Goal: Task Accomplishment & Management: Complete application form

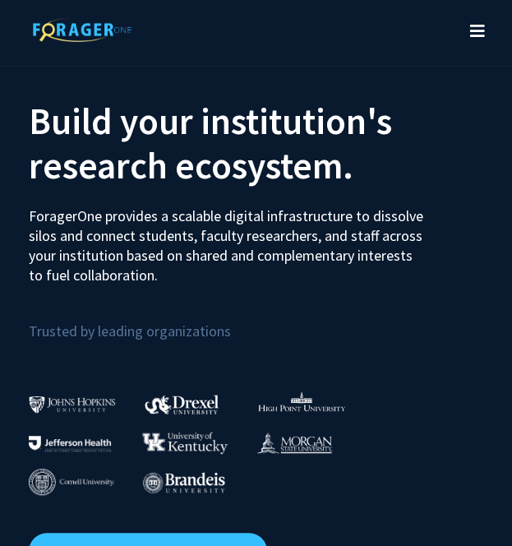
click at [473, 32] on icon "Toggle navigation" at bounding box center [477, 31] width 15 height 16
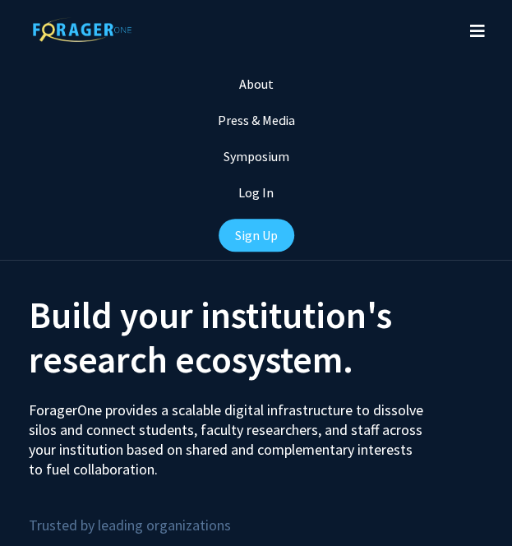
click at [261, 236] on link "Sign Up" at bounding box center [257, 235] width 76 height 33
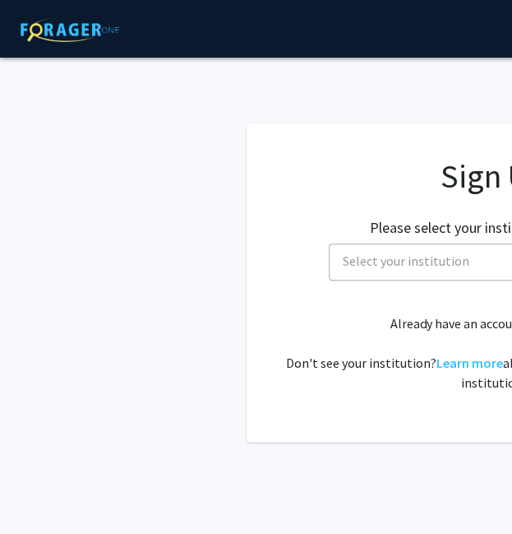
scroll to position [0, 306]
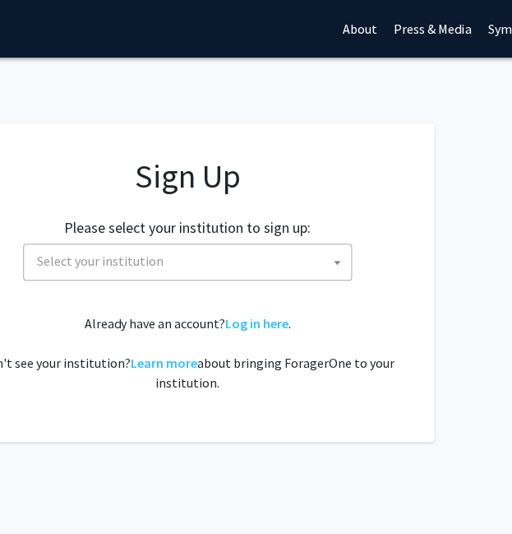
click at [294, 274] on span "Select your institution" at bounding box center [190, 261] width 321 height 34
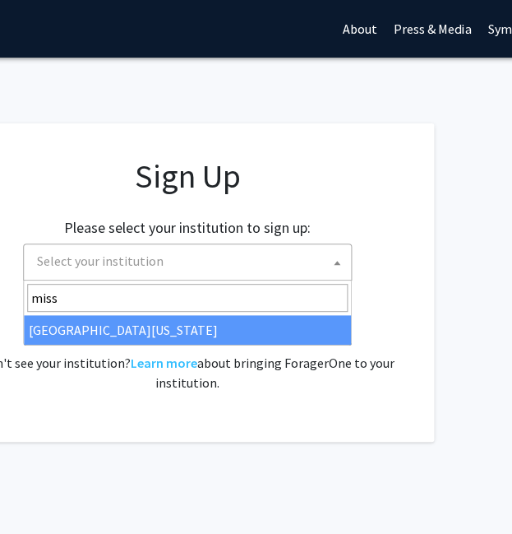
type input "miss"
select select "33"
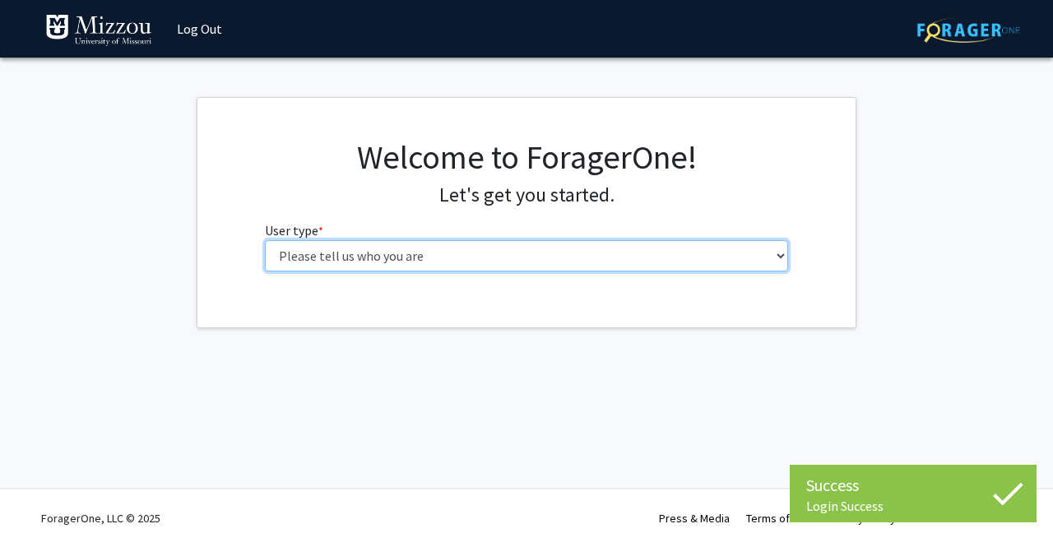
click at [488, 268] on select "Please tell us who you are Undergraduate Student Master's Student Doctoral Cand…" at bounding box center [527, 255] width 524 height 31
click at [265, 240] on select "Please tell us who you are Undergraduate Student Master's Student Doctoral Cand…" at bounding box center [527, 255] width 524 height 31
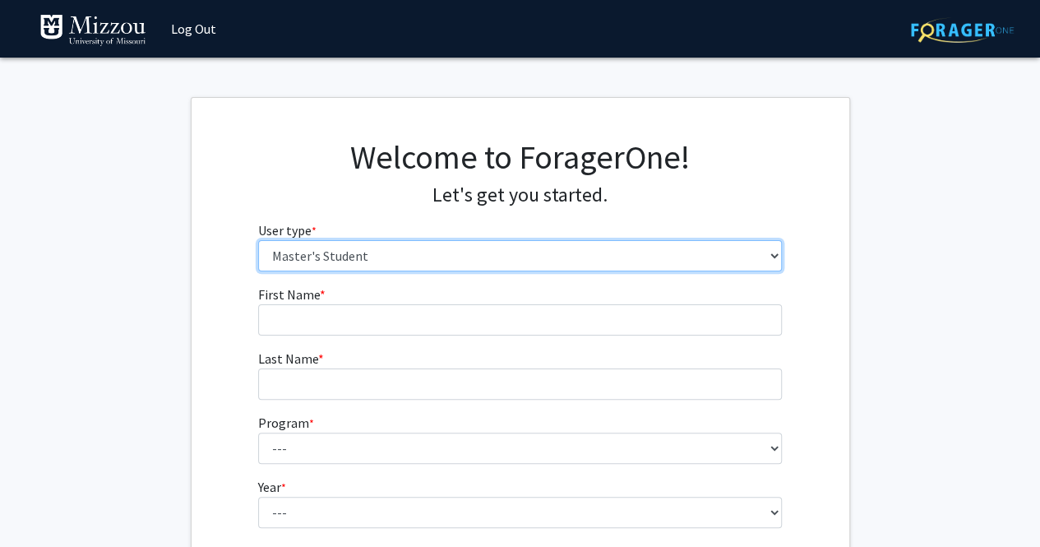
click at [450, 257] on select "Please tell us who you are Undergraduate Student Master's Student Doctoral Cand…" at bounding box center [520, 255] width 524 height 31
select select "1: undergrad"
click at [258, 240] on select "Please tell us who you are Undergraduate Student Master's Student Doctoral Cand…" at bounding box center [520, 255] width 524 height 31
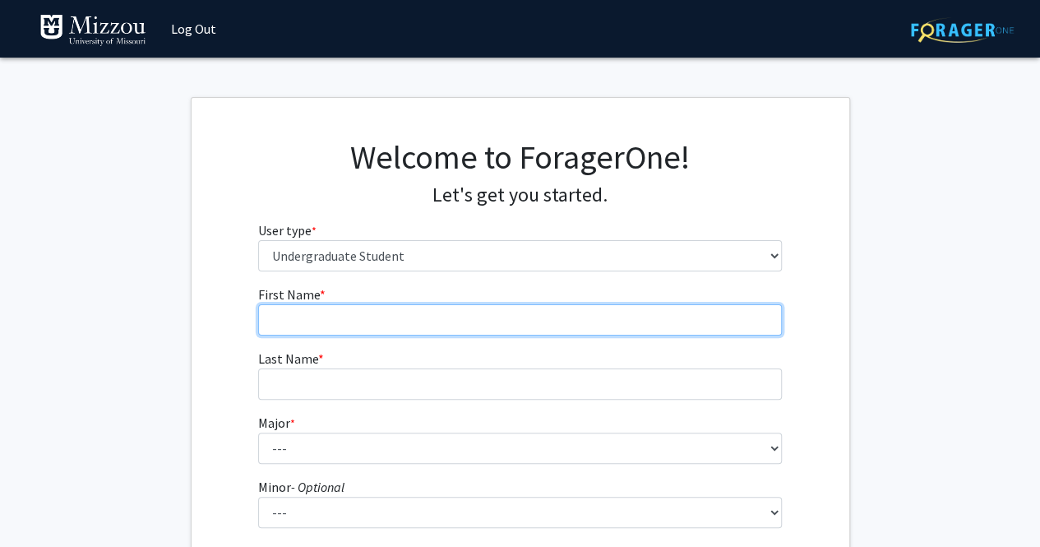
click at [454, 317] on input "First Name * required" at bounding box center [520, 319] width 524 height 31
type input "[PERSON_NAME]"
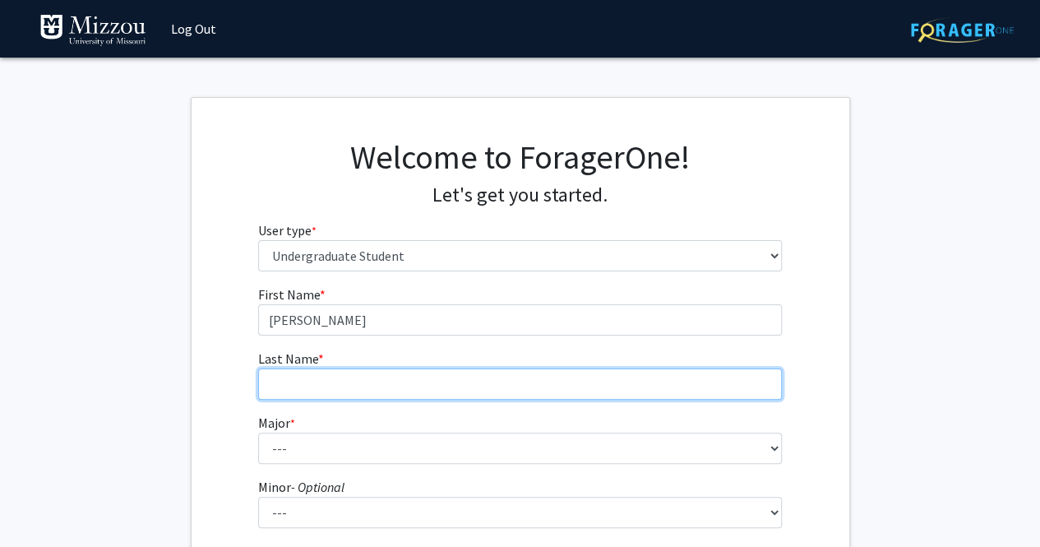
click at [439, 373] on input "Last Name * required" at bounding box center [520, 383] width 524 height 31
click at [439, 373] on input "W" at bounding box center [520, 383] width 524 height 31
type input "[PERSON_NAME]"
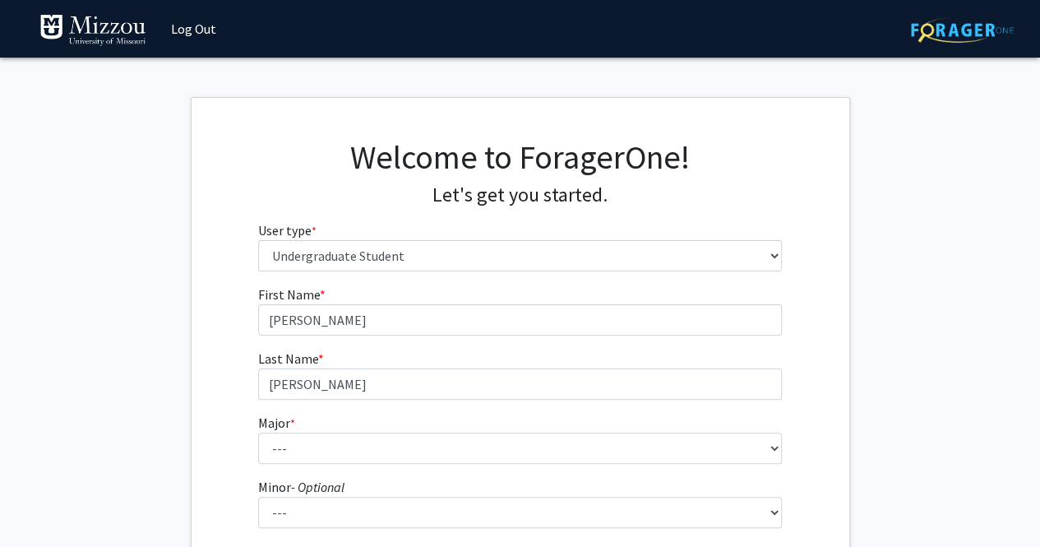
click at [430, 428] on fg-select "Major * required --- Agribusiness Management Agricultural Education Agricultura…" at bounding box center [520, 438] width 524 height 51
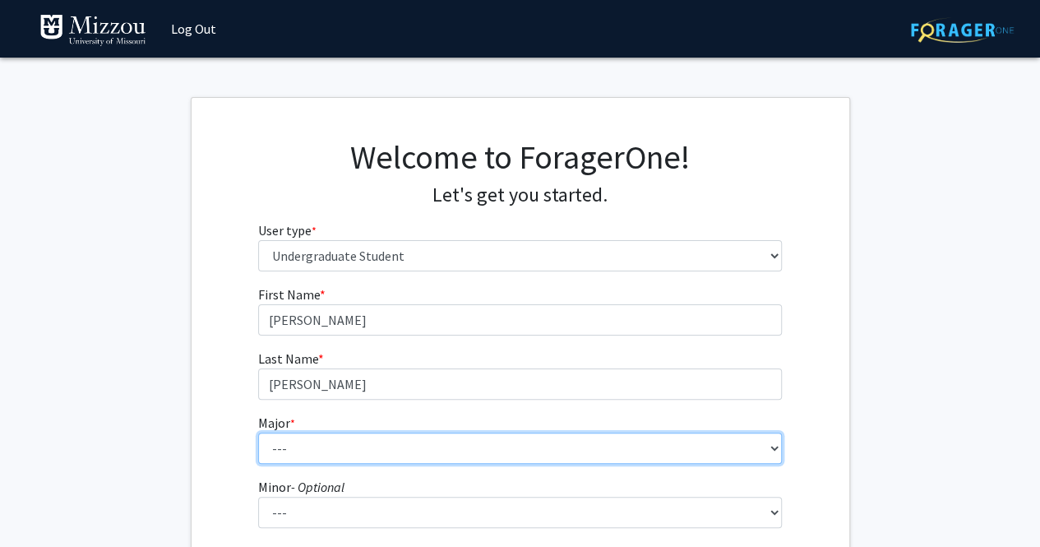
click at [434, 443] on select "--- Agribusiness Management Agricultural Education Agricultural Education: Comm…" at bounding box center [520, 448] width 524 height 31
select select "31: 2530"
click at [258, 433] on select "--- Agribusiness Management Agricultural Education Agricultural Education: Comm…" at bounding box center [520, 448] width 524 height 31
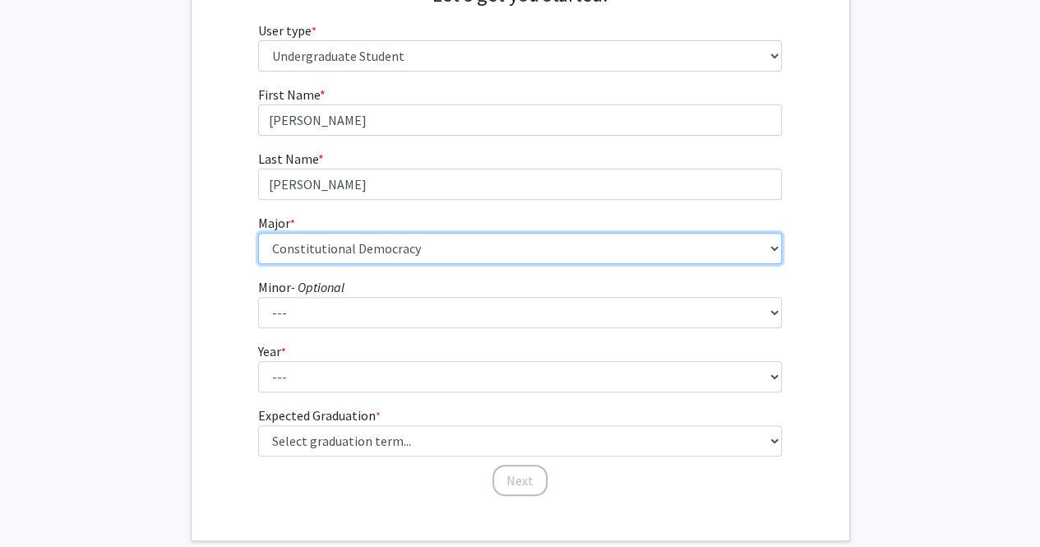
scroll to position [201, 0]
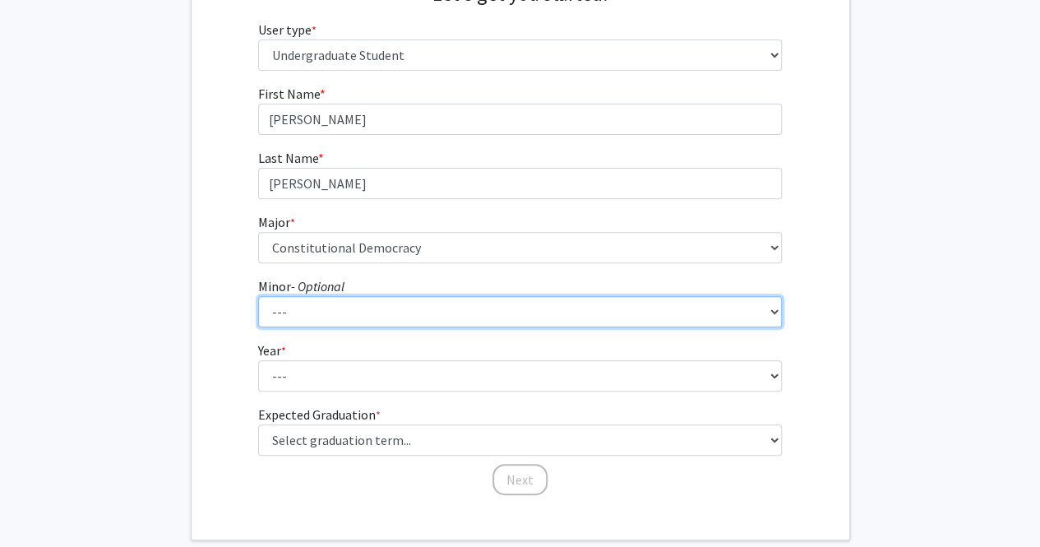
click at [370, 309] on select "--- Accountancy Aerospace Engineering Aerospace Studies Agribusiness Management…" at bounding box center [520, 311] width 524 height 31
select select "61: 2017"
click at [258, 296] on select "--- Accountancy Aerospace Engineering Aerospace Studies Agribusiness Management…" at bounding box center [520, 311] width 524 height 31
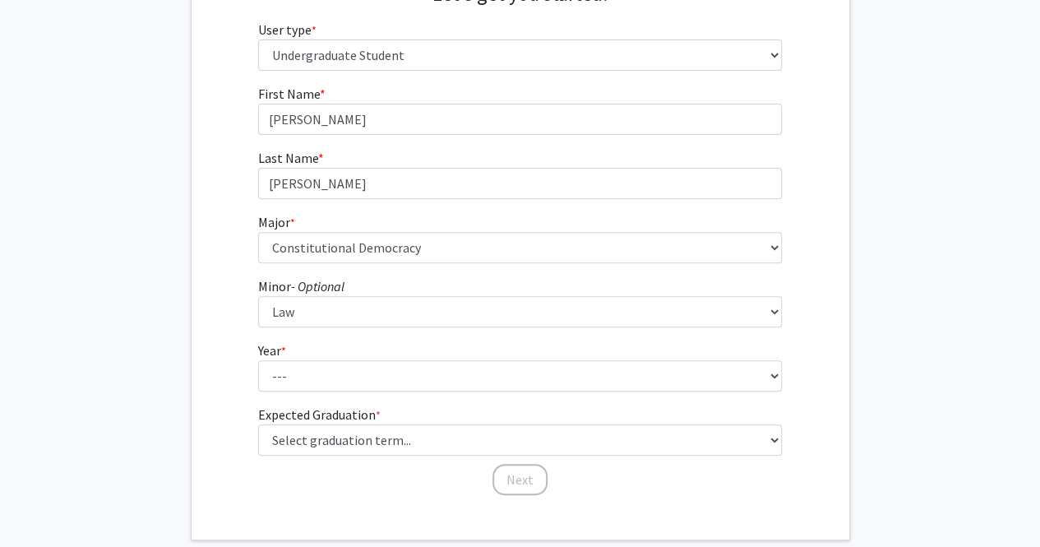
click at [303, 391] on form "First Name * required Jessica Last Name * required Wheatley Major * required --…" at bounding box center [520, 282] width 524 height 396
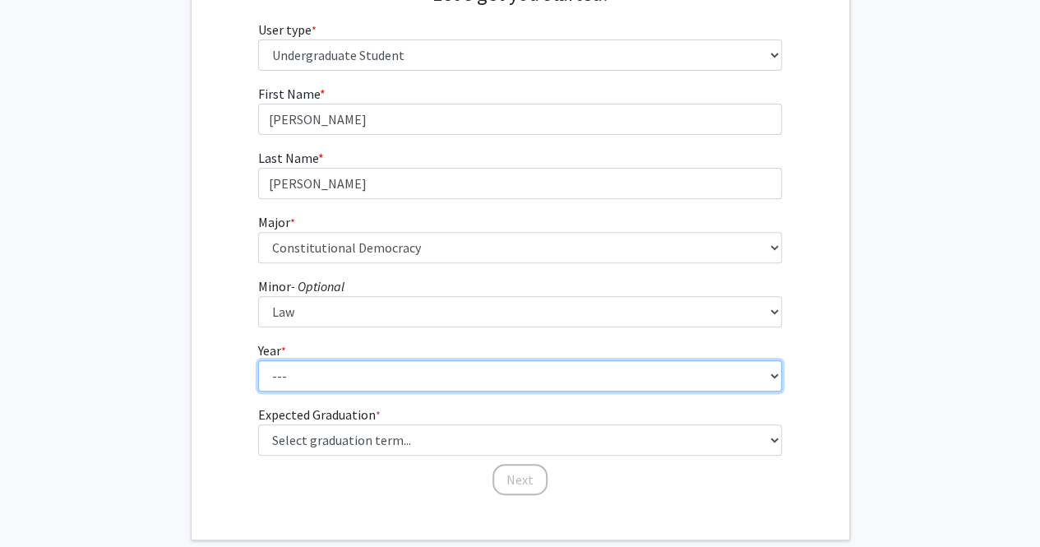
click at [299, 386] on select "--- First-year Sophomore Junior Senior Postbaccalaureate Certificate" at bounding box center [520, 375] width 524 height 31
select select "1: first-year"
click at [258, 360] on select "--- First-year Sophomore Junior Senior Postbaccalaureate Certificate" at bounding box center [520, 375] width 524 height 31
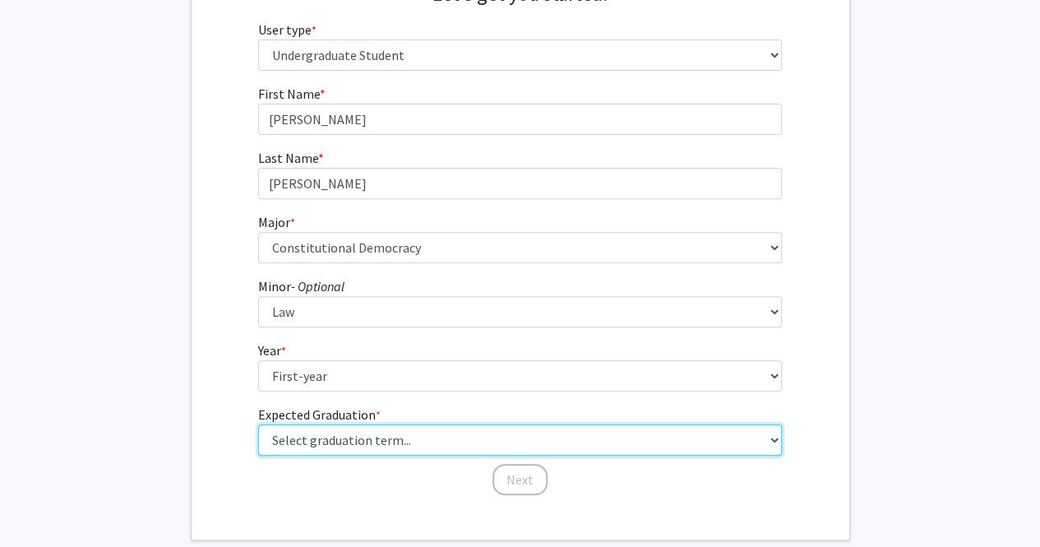
click at [336, 433] on select "Select graduation term... Spring 2025 Summer 2025 Fall 2025 Winter 2025 Spring …" at bounding box center [520, 439] width 524 height 31
select select "17: spring_2029"
click at [258, 424] on select "Select graduation term... Spring 2025 Summer 2025 Fall 2025 Winter 2025 Spring …" at bounding box center [520, 439] width 524 height 31
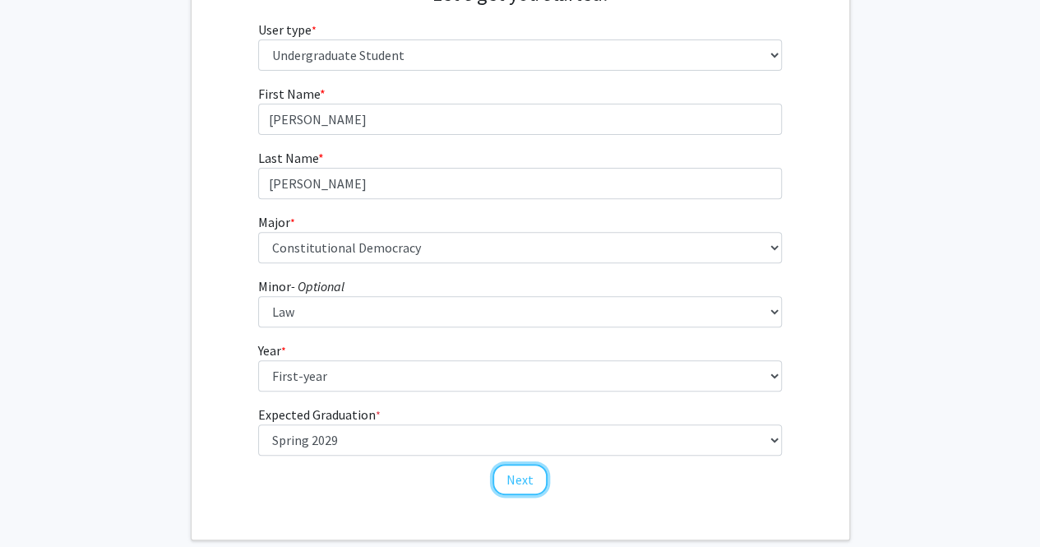
click at [524, 474] on button "Next" at bounding box center [520, 479] width 55 height 31
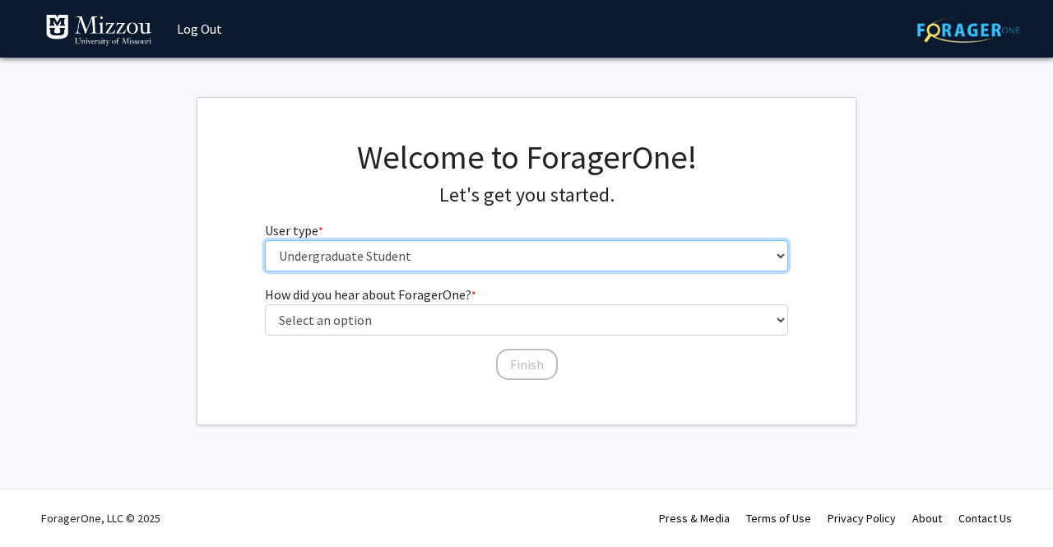
click at [524, 252] on select "Please tell us who you are Undergraduate Student Master's Student Doctoral Cand…" at bounding box center [527, 255] width 524 height 31
click at [265, 240] on select "Please tell us who you are Undergraduate Student Master's Student Doctoral Cand…" at bounding box center [527, 255] width 524 height 31
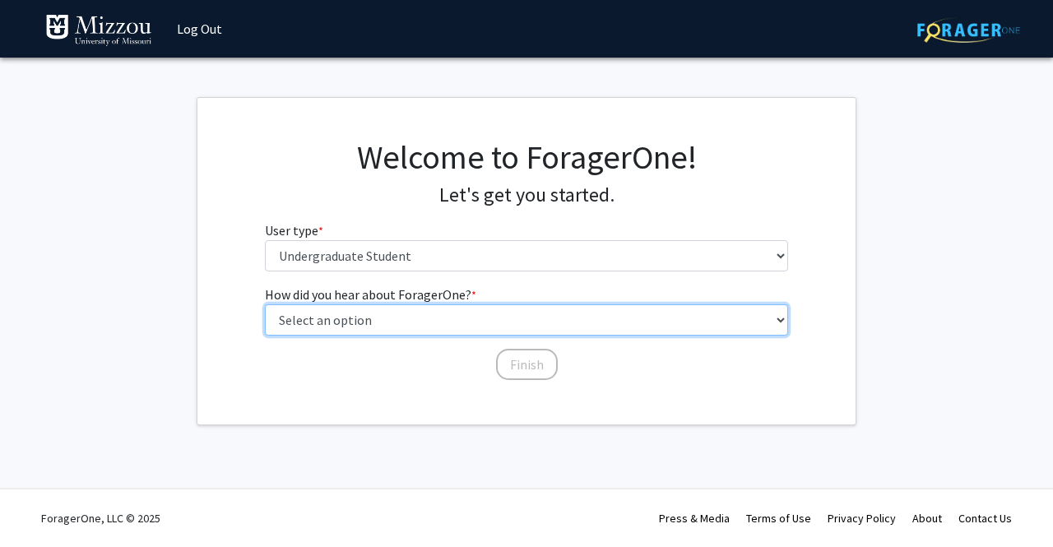
click at [524, 322] on select "Select an option Peer/student recommendation Faculty/staff recommendation Unive…" at bounding box center [527, 319] width 524 height 31
select select "1: peer_recommendation"
click at [265, 304] on select "Select an option Peer/student recommendation Faculty/staff recommendation Unive…" at bounding box center [527, 319] width 524 height 31
click at [490, 328] on select "Select an option Peer/student recommendation Faculty/staff recommendation Unive…" at bounding box center [527, 319] width 524 height 31
click at [265, 304] on select "Select an option Peer/student recommendation Faculty/staff recommendation Unive…" at bounding box center [527, 319] width 524 height 31
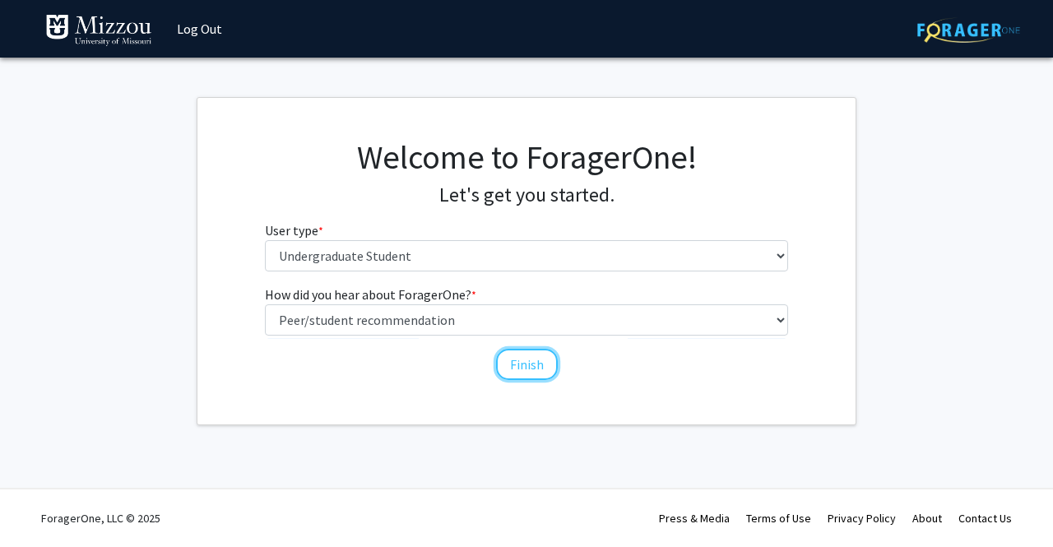
click at [515, 362] on button "Finish" at bounding box center [527, 364] width 62 height 31
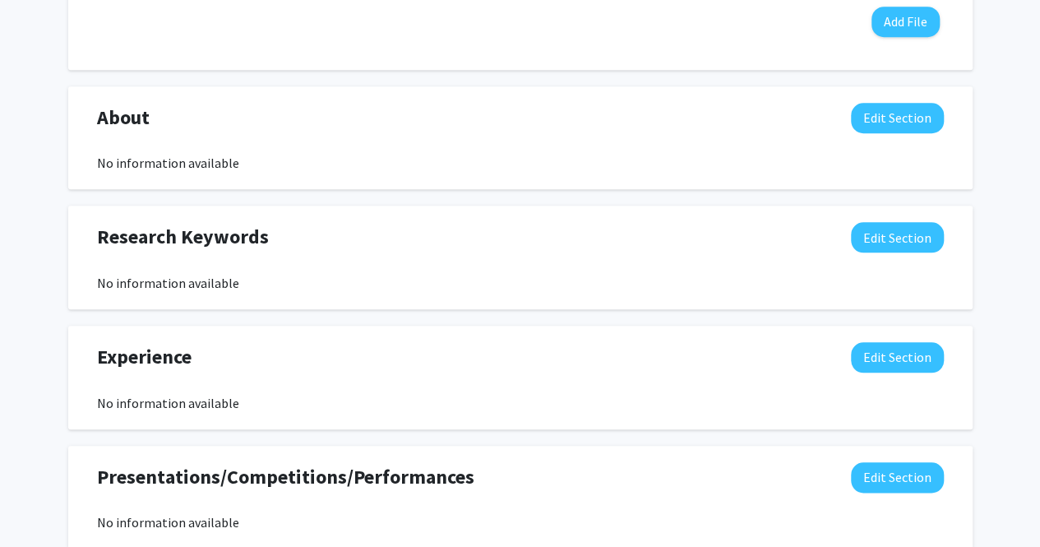
scroll to position [686, 0]
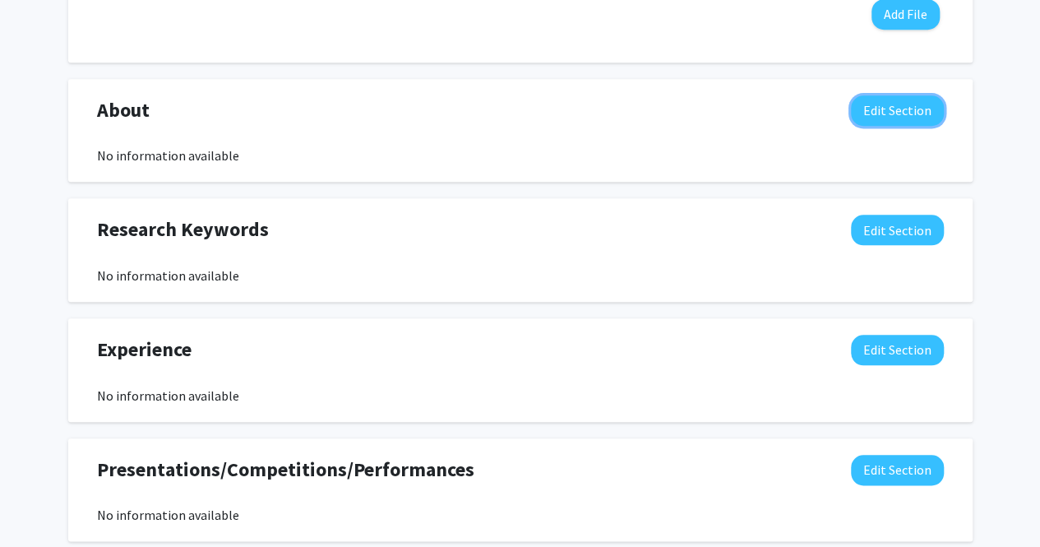
click at [524, 111] on button "Edit Section" at bounding box center [897, 110] width 93 height 30
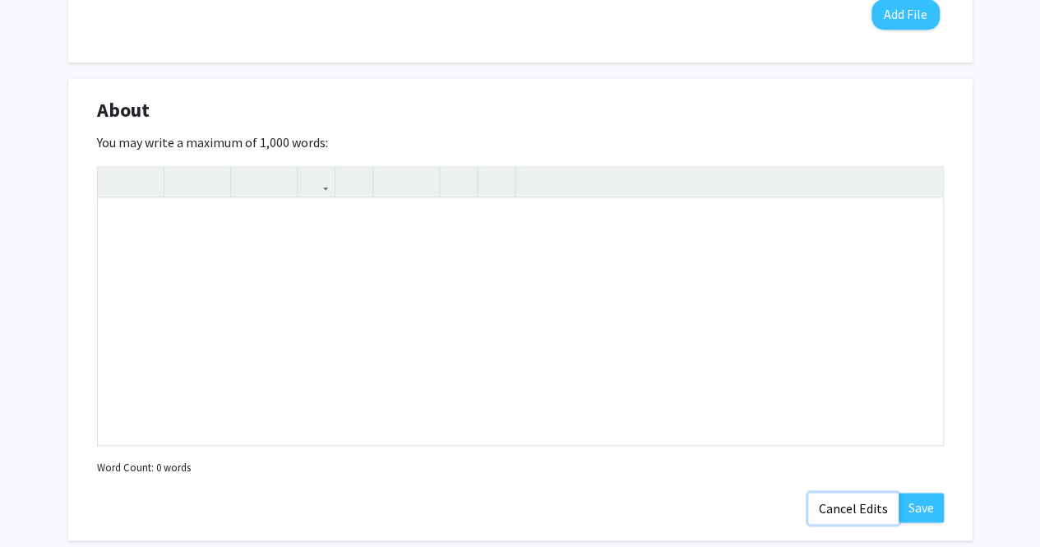
click at [524, 511] on button "Cancel Edits" at bounding box center [853, 508] width 90 height 31
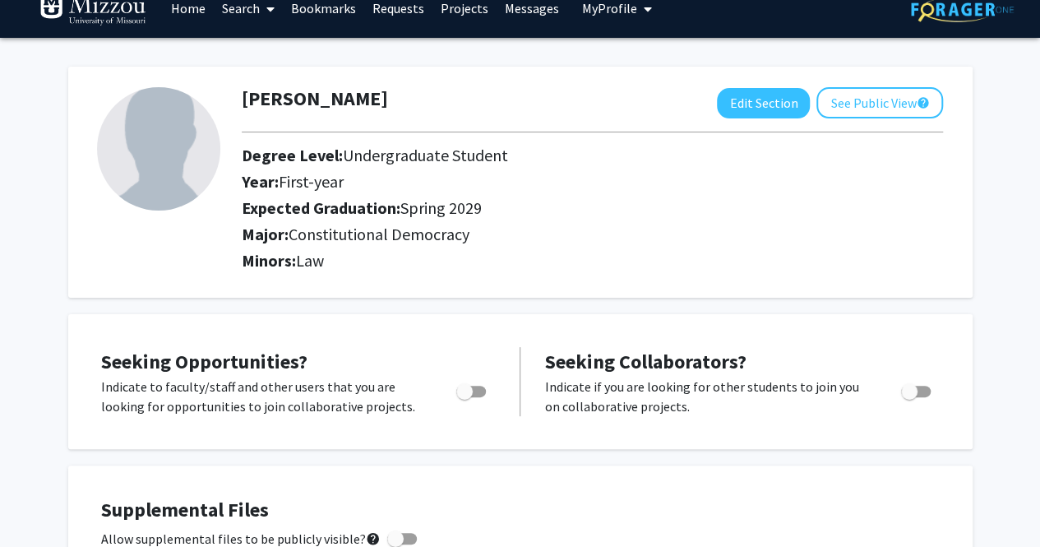
scroll to position [0, 0]
